Goal: Entertainment & Leisure: Consume media (video, audio)

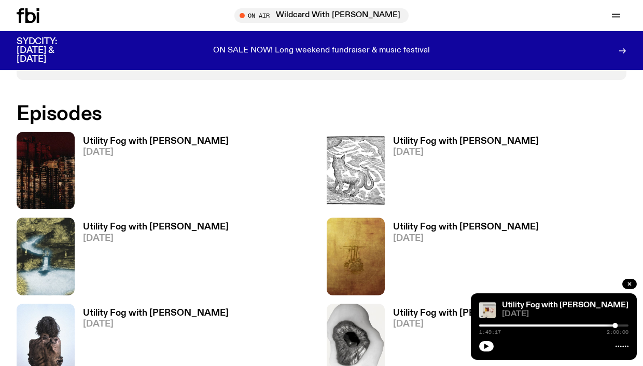
scroll to position [620, 0]
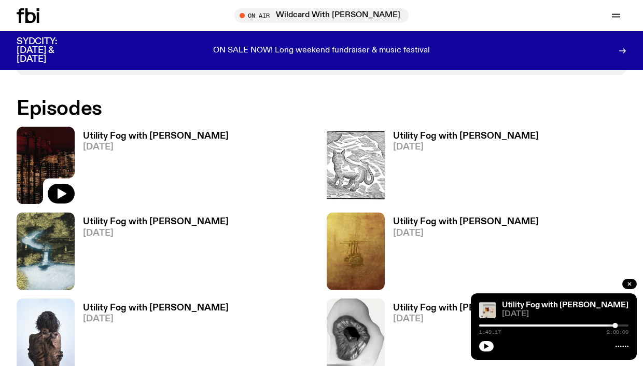
click at [49, 148] on img at bounding box center [46, 165] width 58 height 77
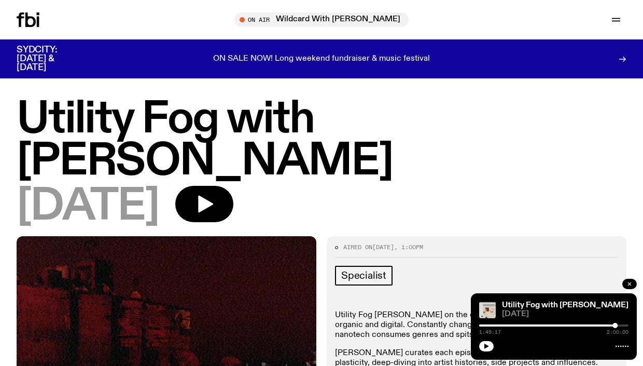
click at [632, 285] on icon "button" at bounding box center [630, 284] width 6 height 6
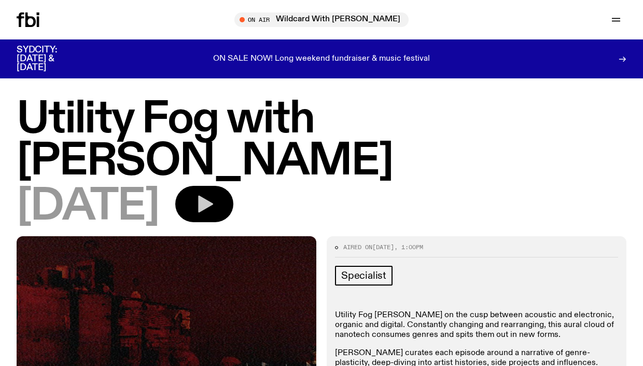
click at [213, 196] on icon "button" at bounding box center [205, 204] width 15 height 17
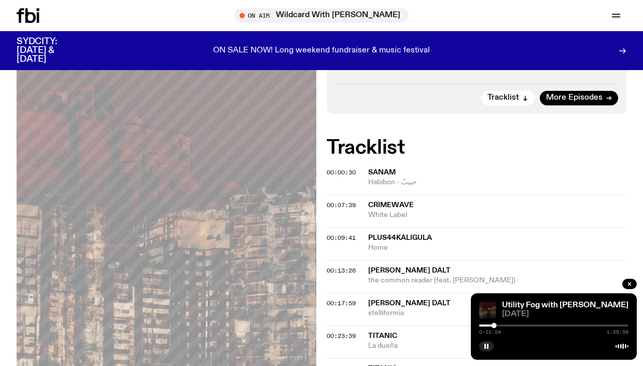
scroll to position [366, 0]
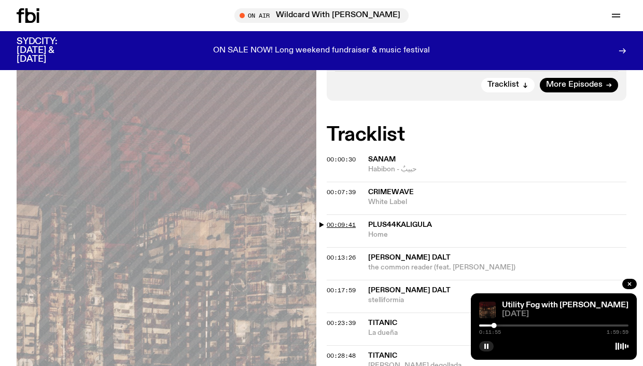
click at [341, 221] on span "00:09:41" at bounding box center [341, 225] width 29 height 8
click at [345, 221] on span "00:09:41" at bounding box center [341, 225] width 29 height 8
click at [492, 324] on div at bounding box center [492, 325] width 5 height 5
click at [340, 253] on span "00:13:26" at bounding box center [341, 257] width 29 height 8
click at [497, 323] on div at bounding box center [496, 325] width 5 height 5
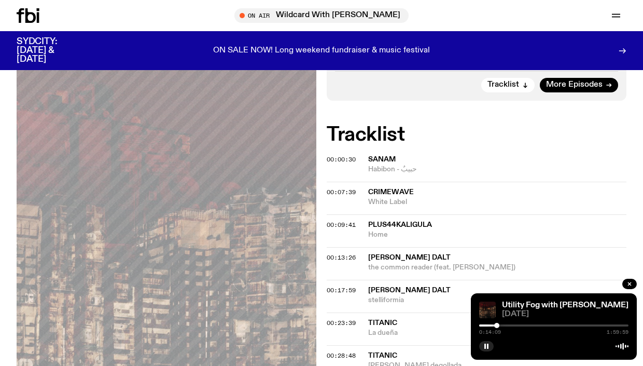
click at [497, 323] on div at bounding box center [496, 325] width 5 height 5
click at [499, 323] on div at bounding box center [498, 325] width 5 height 5
click at [500, 323] on div at bounding box center [499, 325] width 5 height 5
click at [501, 323] on div at bounding box center [501, 325] width 5 height 5
click at [503, 323] on div at bounding box center [503, 325] width 5 height 5
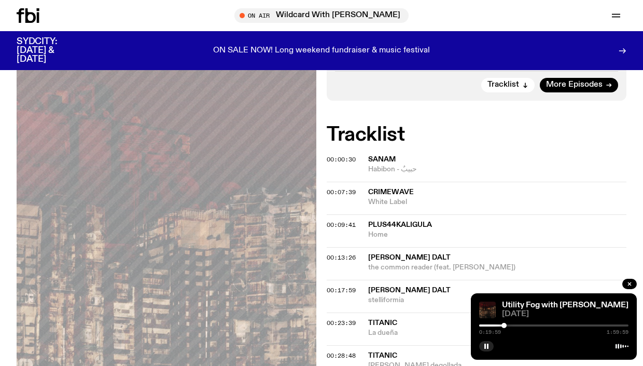
click at [504, 323] on div at bounding box center [504, 325] width 5 height 5
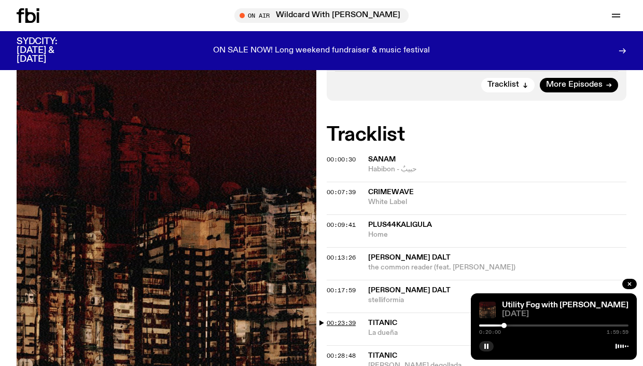
click at [335, 319] on span "00:23:39" at bounding box center [341, 323] width 29 height 8
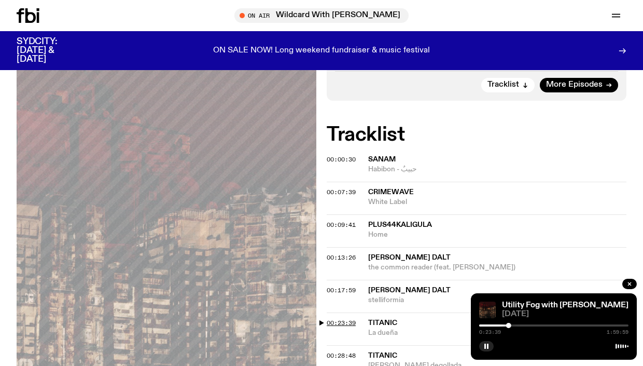
click at [335, 319] on span "00:23:39" at bounding box center [341, 323] width 29 height 8
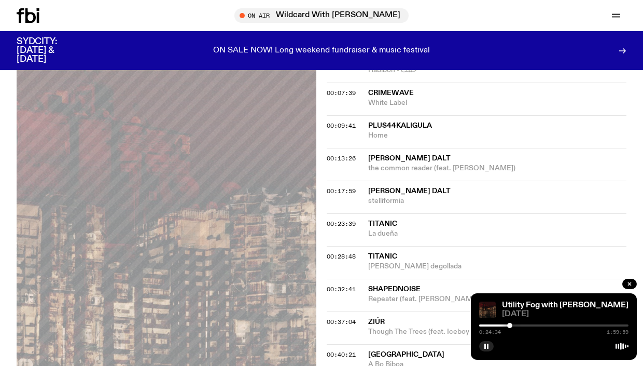
scroll to position [465, 0]
click at [510, 325] on div at bounding box center [509, 325] width 5 height 5
click at [508, 326] on div at bounding box center [507, 325] width 5 height 5
click at [509, 325] on div at bounding box center [508, 325] width 5 height 5
click at [338, 252] on span "00:28:48" at bounding box center [341, 256] width 29 height 8
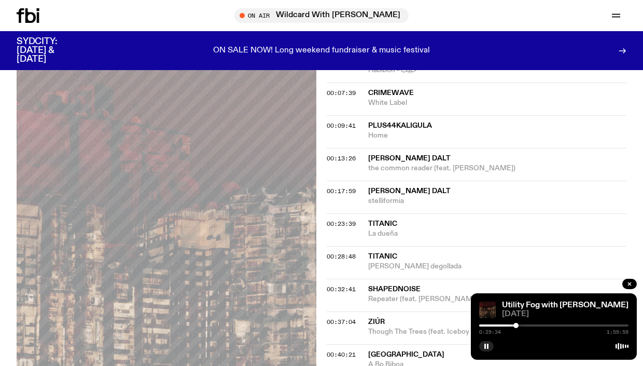
click at [516, 325] on div at bounding box center [516, 325] width 5 height 5
click at [518, 325] on div at bounding box center [517, 325] width 5 height 5
click at [334, 285] on span "00:32:41" at bounding box center [341, 289] width 29 height 8
click at [520, 324] on div at bounding box center [519, 325] width 5 height 5
click at [520, 324] on div at bounding box center [520, 325] width 5 height 5
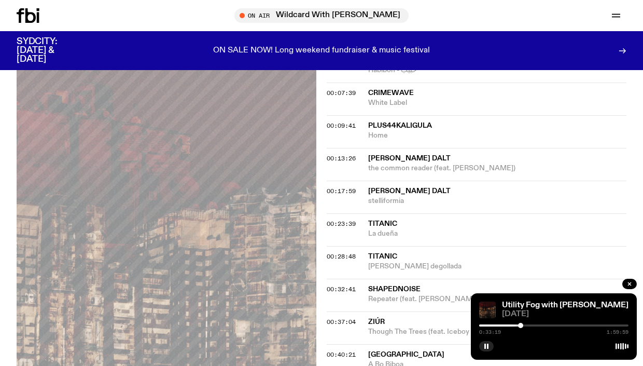
click at [521, 324] on div at bounding box center [520, 325] width 5 height 5
click at [521, 324] on div at bounding box center [521, 325] width 5 height 5
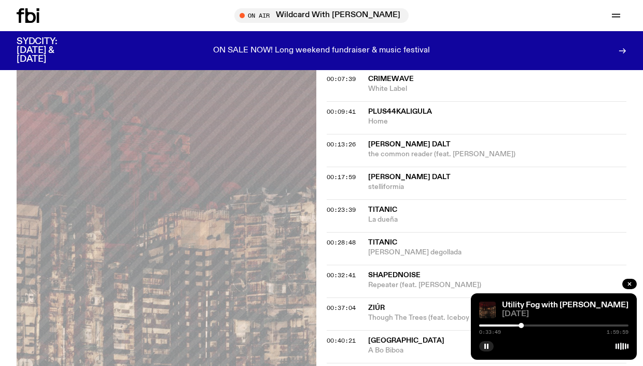
scroll to position [482, 0]
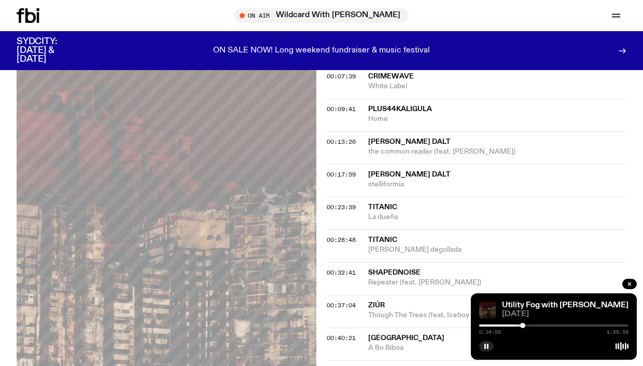
click at [523, 324] on div at bounding box center [522, 325] width 5 height 5
click at [525, 324] on div at bounding box center [524, 325] width 5 height 5
click at [337, 301] on span "00:37:04" at bounding box center [341, 305] width 29 height 8
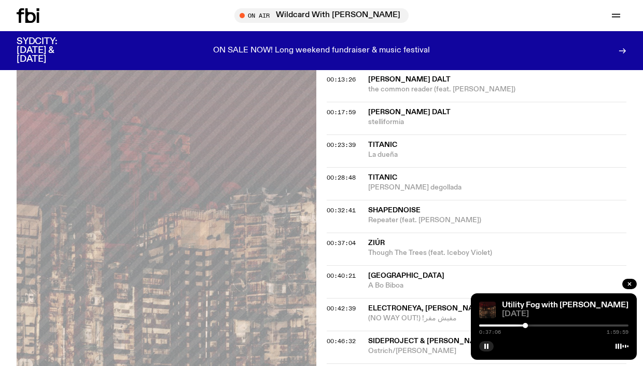
scroll to position [542, 0]
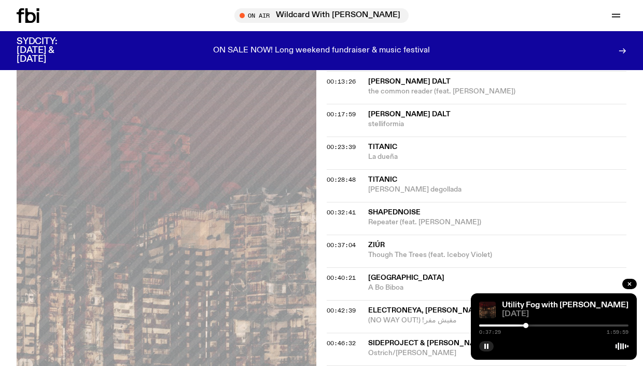
click at [526, 326] on div at bounding box center [526, 325] width 5 height 5
click at [527, 326] on div at bounding box center [526, 325] width 5 height 5
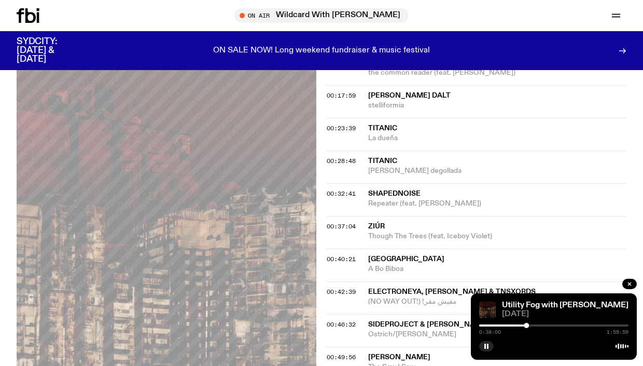
scroll to position [579, 0]
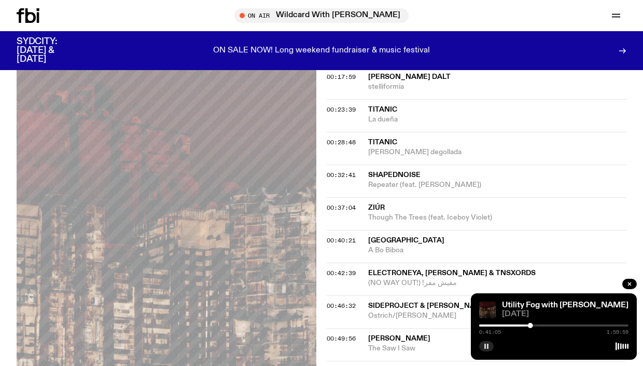
click at [486, 346] on rect "button" at bounding box center [486, 345] width 2 height 5
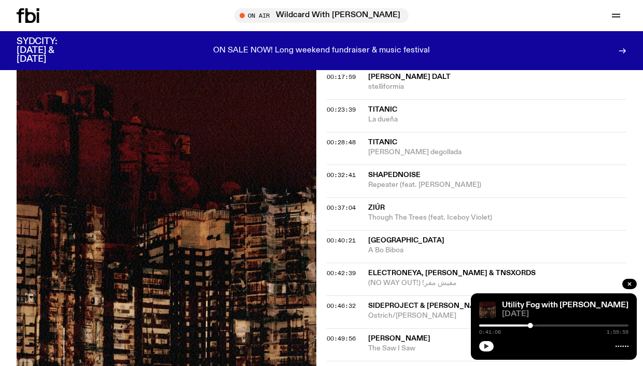
scroll to position [579, 0]
click at [486, 345] on icon "button" at bounding box center [487, 345] width 5 height 5
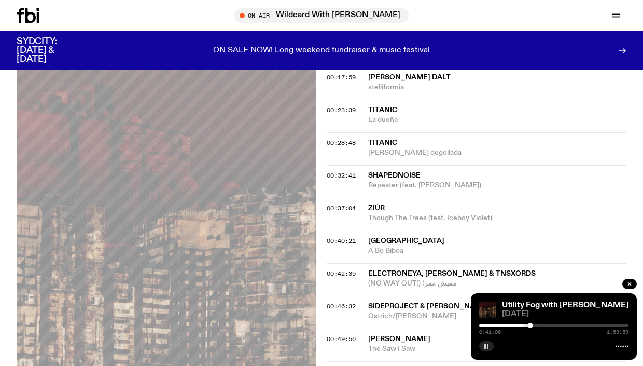
click at [351, 204] on span "00:37:04" at bounding box center [341, 208] width 29 height 8
click at [350, 204] on span "00:37:04" at bounding box center [341, 208] width 29 height 8
click at [341, 204] on span "00:37:04" at bounding box center [341, 208] width 29 height 8
click at [521, 326] on div at bounding box center [553, 325] width 149 height 2
click at [485, 346] on rect "button" at bounding box center [486, 345] width 2 height 5
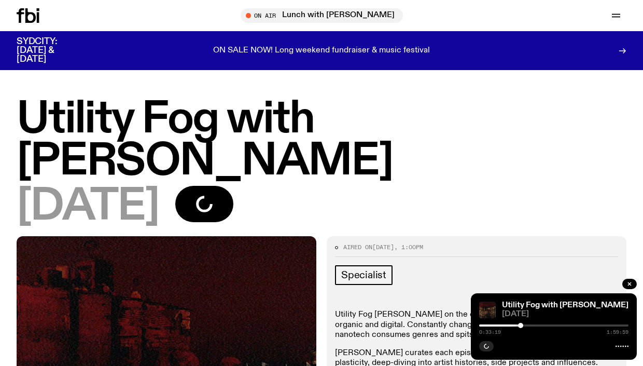
scroll to position [579, 0]
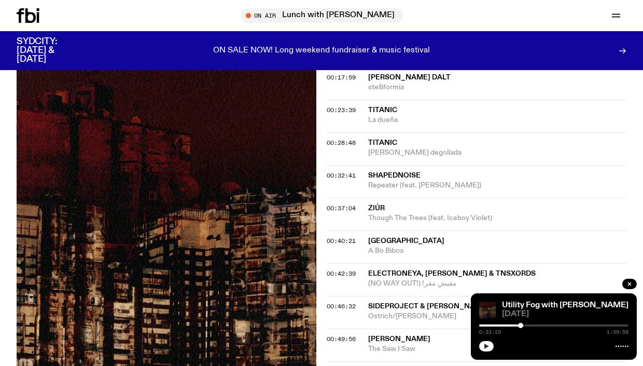
click at [486, 346] on icon "button" at bounding box center [487, 345] width 5 height 5
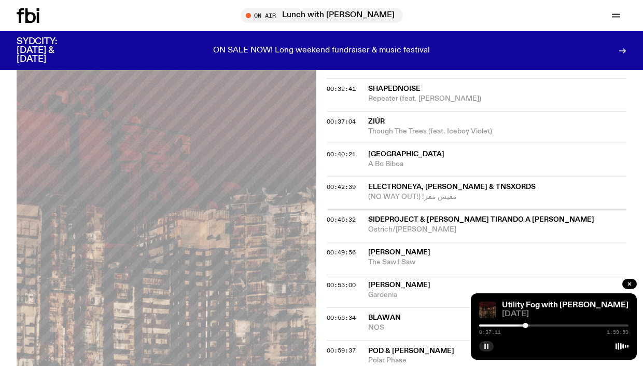
scroll to position [667, 0]
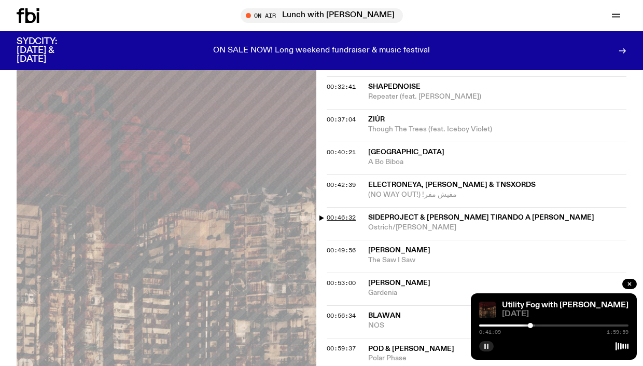
click at [341, 213] on span "00:46:32" at bounding box center [341, 217] width 29 height 8
click at [538, 326] on div at bounding box center [537, 325] width 5 height 5
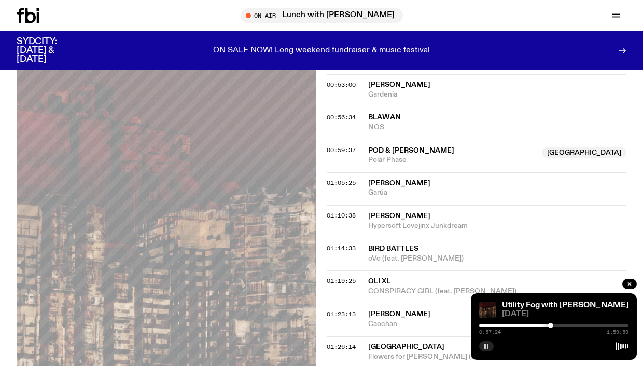
scroll to position [864, 0]
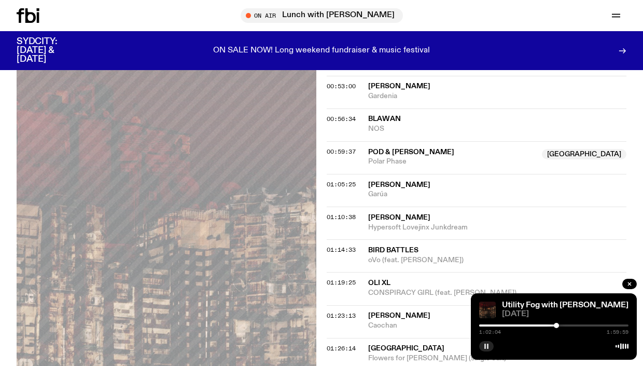
click at [557, 324] on div at bounding box center [556, 325] width 5 height 5
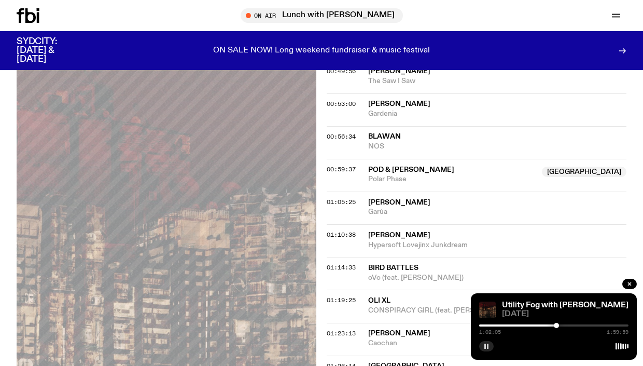
scroll to position [846, 0]
click at [556, 325] on div at bounding box center [556, 325] width 5 height 5
click at [556, 325] on div at bounding box center [555, 325] width 5 height 5
click at [555, 325] on div at bounding box center [554, 325] width 5 height 5
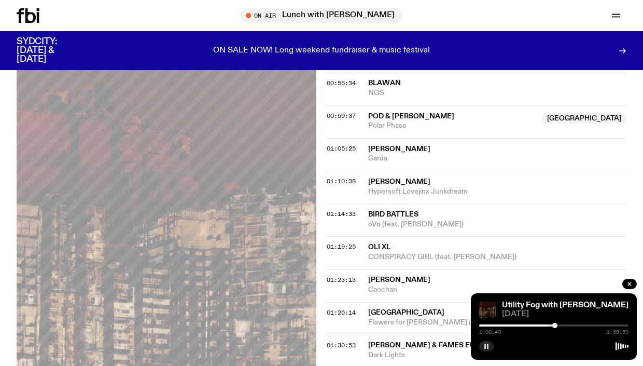
scroll to position [901, 0]
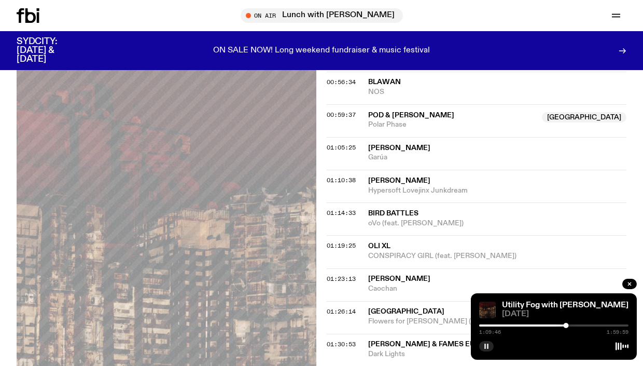
click at [488, 344] on rect "button" at bounding box center [488, 345] width 2 height 5
click at [487, 346] on icon "button" at bounding box center [487, 345] width 5 height 5
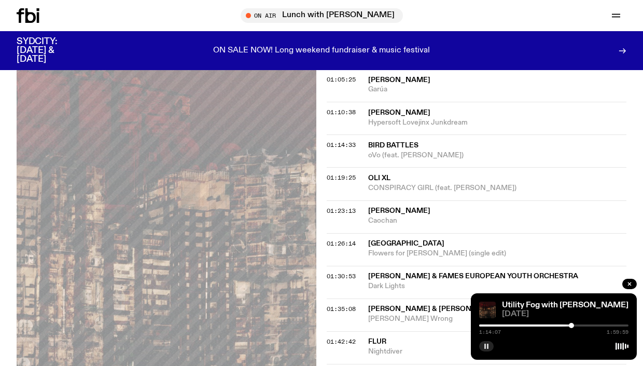
scroll to position [969, 0]
click at [339, 304] on span "01:35:08" at bounding box center [341, 308] width 29 height 8
click at [599, 325] on div at bounding box center [599, 325] width 5 height 5
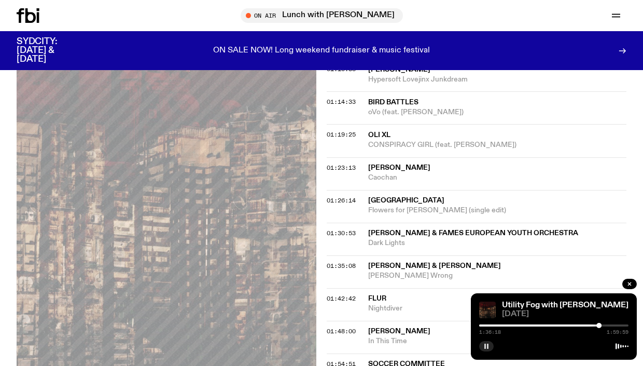
scroll to position [1015, 0]
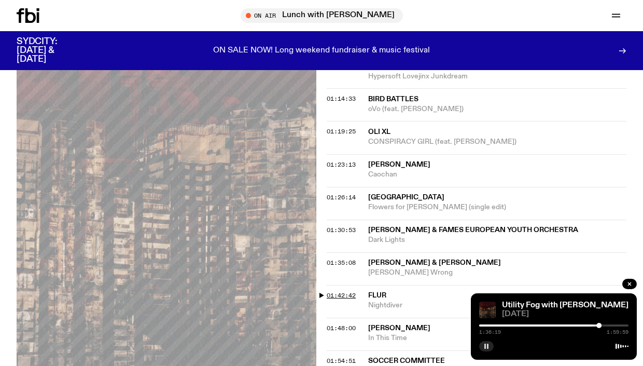
click at [345, 291] on span "01:42:42" at bounding box center [341, 295] width 29 height 8
click at [608, 324] on div at bounding box center [607, 325] width 5 height 5
click at [609, 324] on div at bounding box center [608, 325] width 5 height 5
click at [345, 324] on span "01:48:00" at bounding box center [341, 328] width 29 height 8
click at [615, 325] on div at bounding box center [615, 325] width 5 height 5
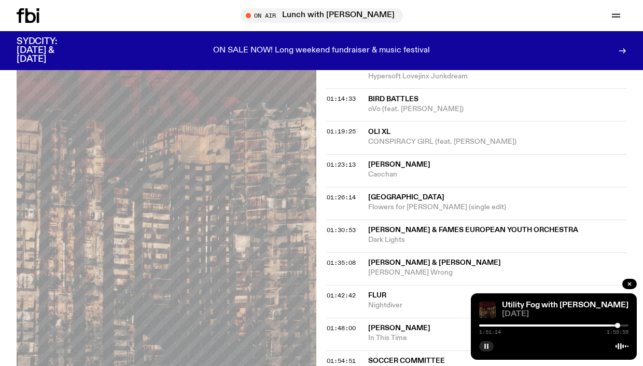
click at [618, 324] on div at bounding box center [617, 325] width 5 height 5
click at [620, 324] on div at bounding box center [619, 325] width 5 height 5
click at [350, 356] on span "01:54:51" at bounding box center [341, 360] width 29 height 8
click at [624, 326] on div at bounding box center [623, 325] width 5 height 5
click at [625, 326] on div at bounding box center [625, 325] width 5 height 5
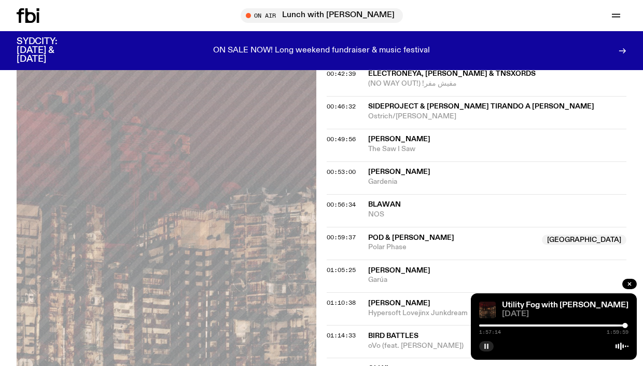
scroll to position [785, 0]
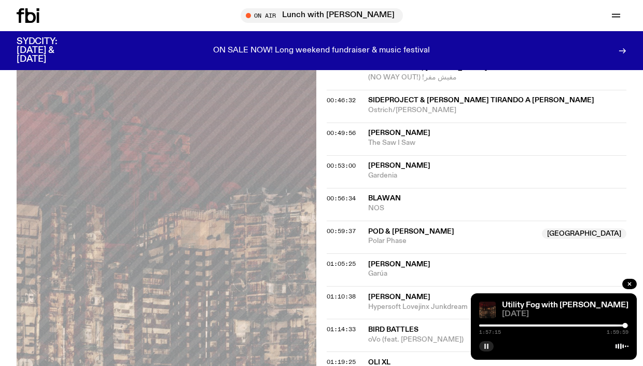
click at [381, 228] on span "POD & [PERSON_NAME]" at bounding box center [411, 231] width 86 height 7
click at [352, 227] on span "00:59:37" at bounding box center [341, 231] width 29 height 8
click at [555, 325] on div at bounding box center [555, 325] width 5 height 5
click at [554, 326] on div at bounding box center [553, 325] width 5 height 5
click at [554, 326] on div at bounding box center [554, 325] width 5 height 5
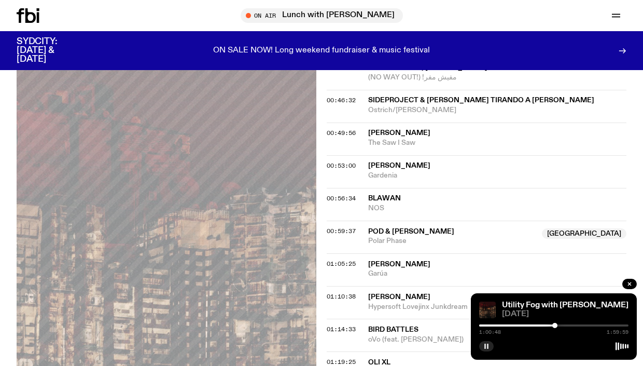
click at [488, 348] on rect "button" at bounding box center [488, 345] width 2 height 5
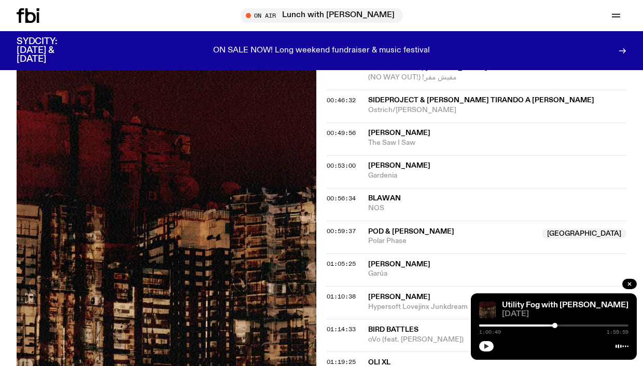
click at [488, 349] on icon "button" at bounding box center [487, 346] width 6 height 6
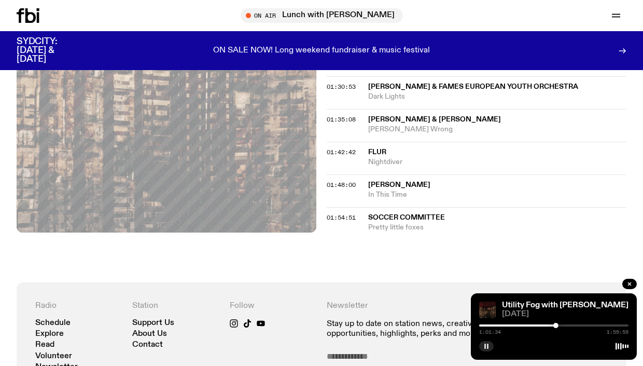
scroll to position [1162, 0]
